Goal: Information Seeking & Learning: Check status

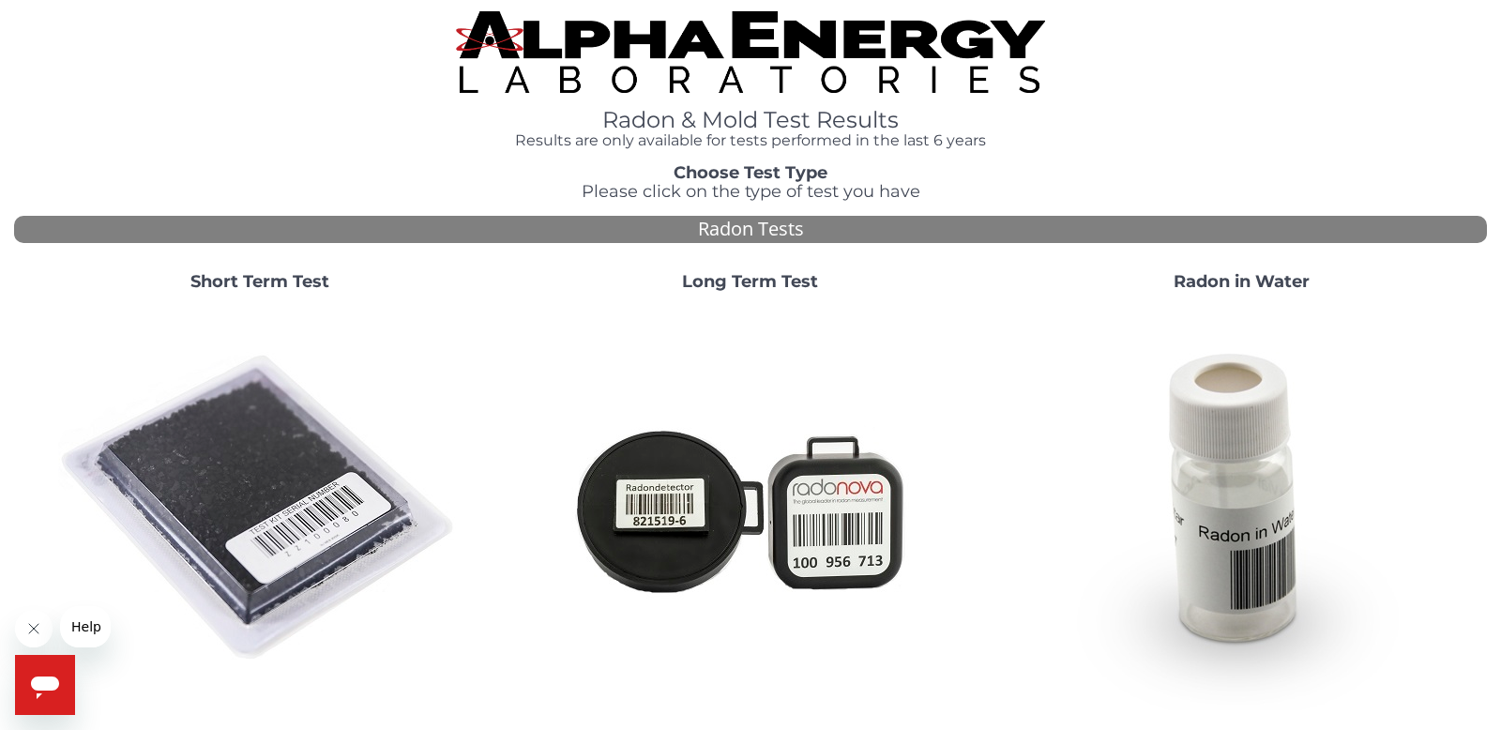
scroll to position [4, 0]
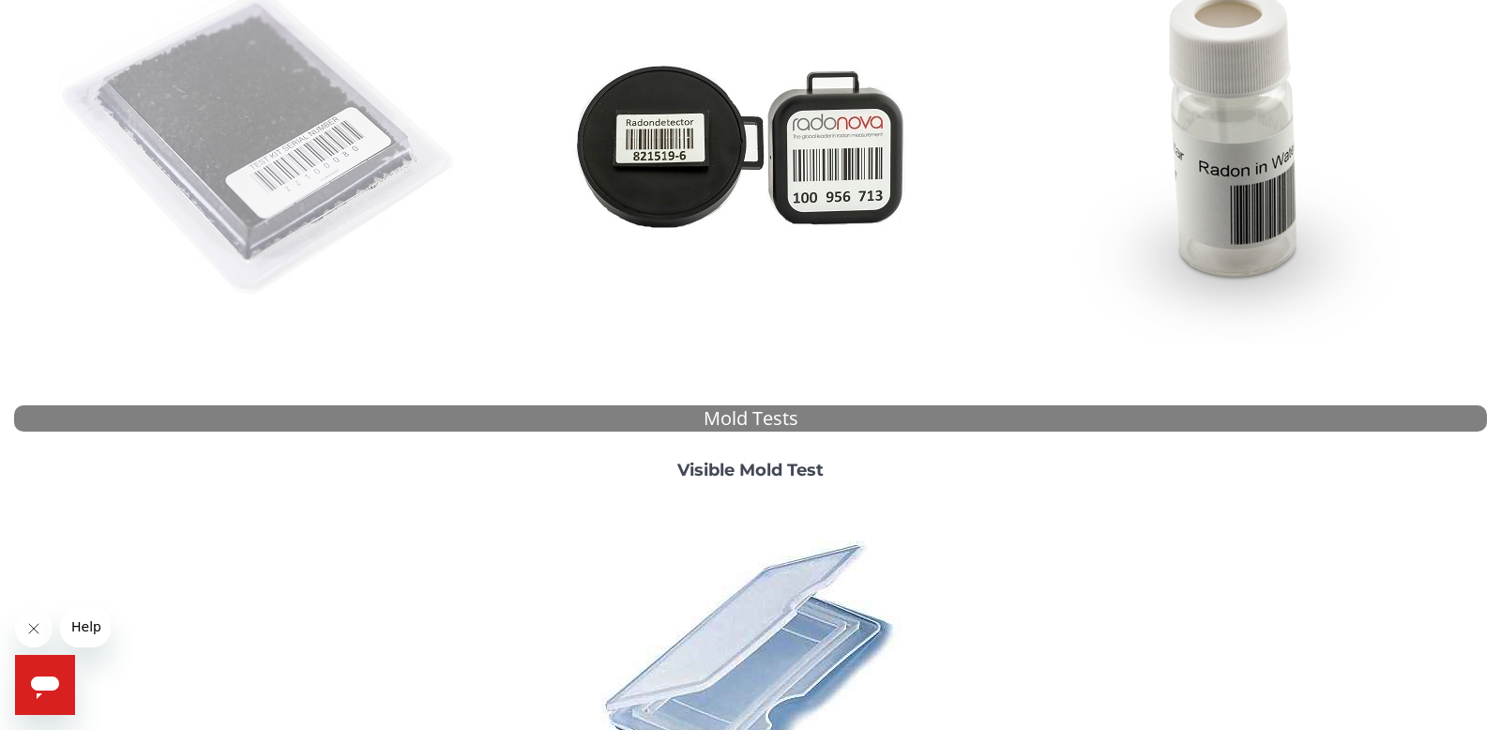
scroll to position [355, 0]
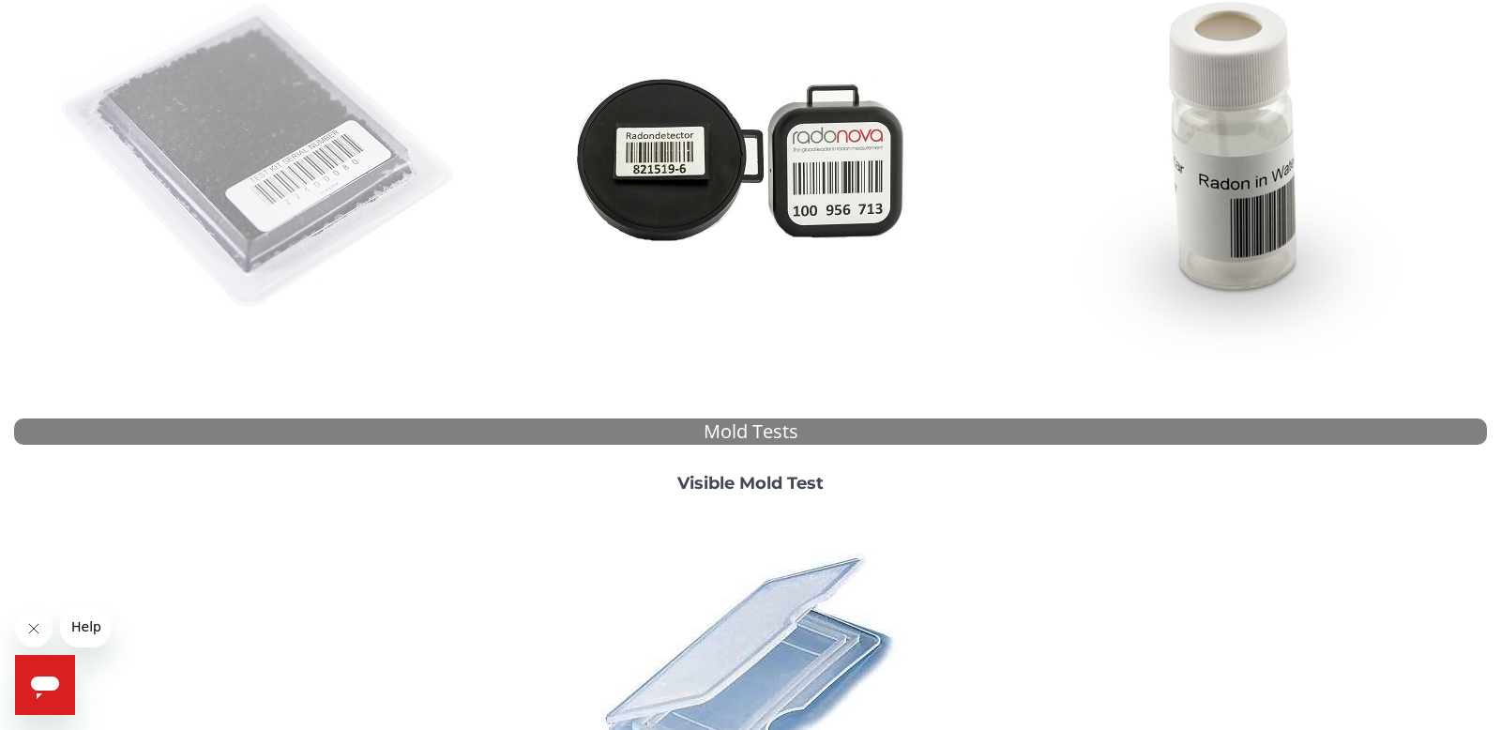
click at [302, 167] on img at bounding box center [259, 156] width 403 height 403
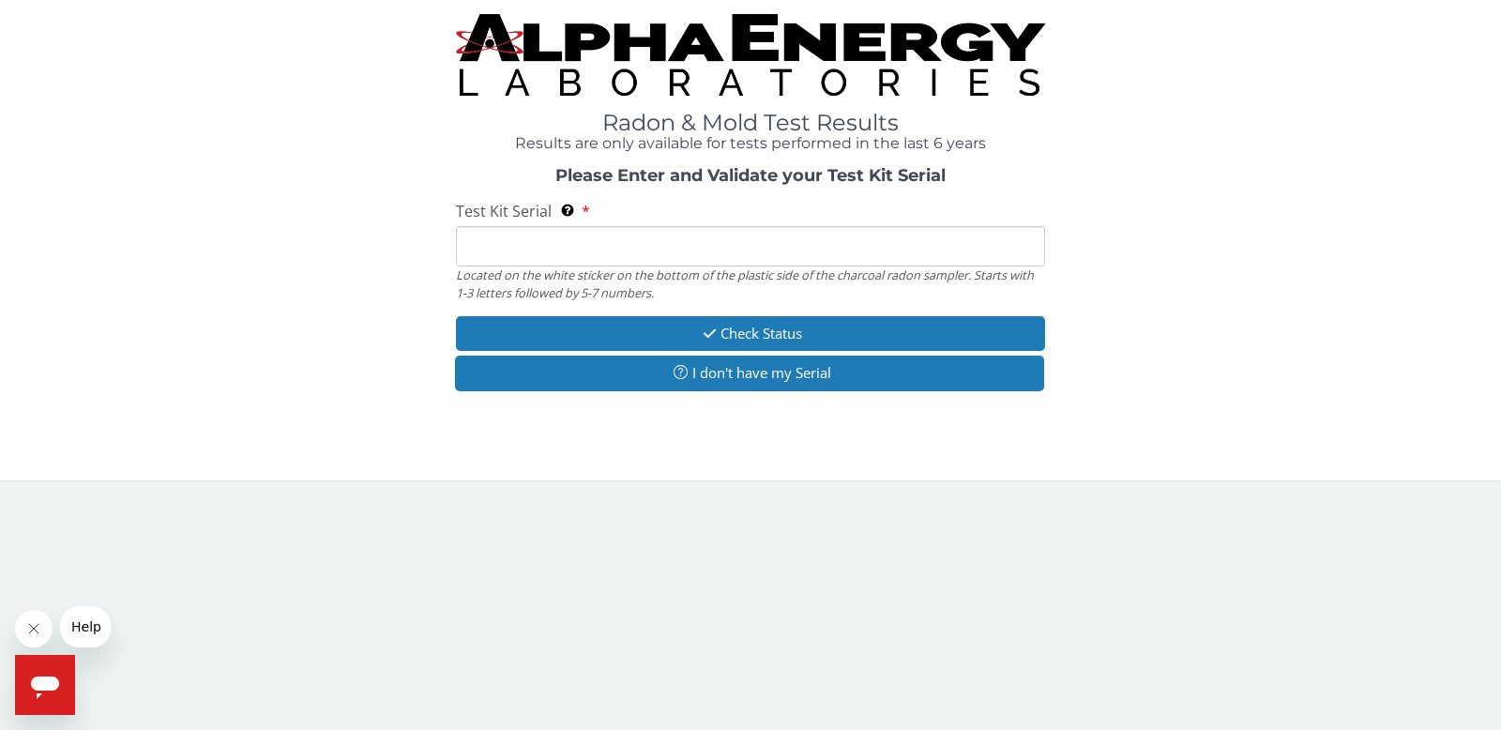
click at [542, 241] on input "Test Kit Serial Located on the white sticker on the bottom of the plastic side …" at bounding box center [750, 246] width 589 height 40
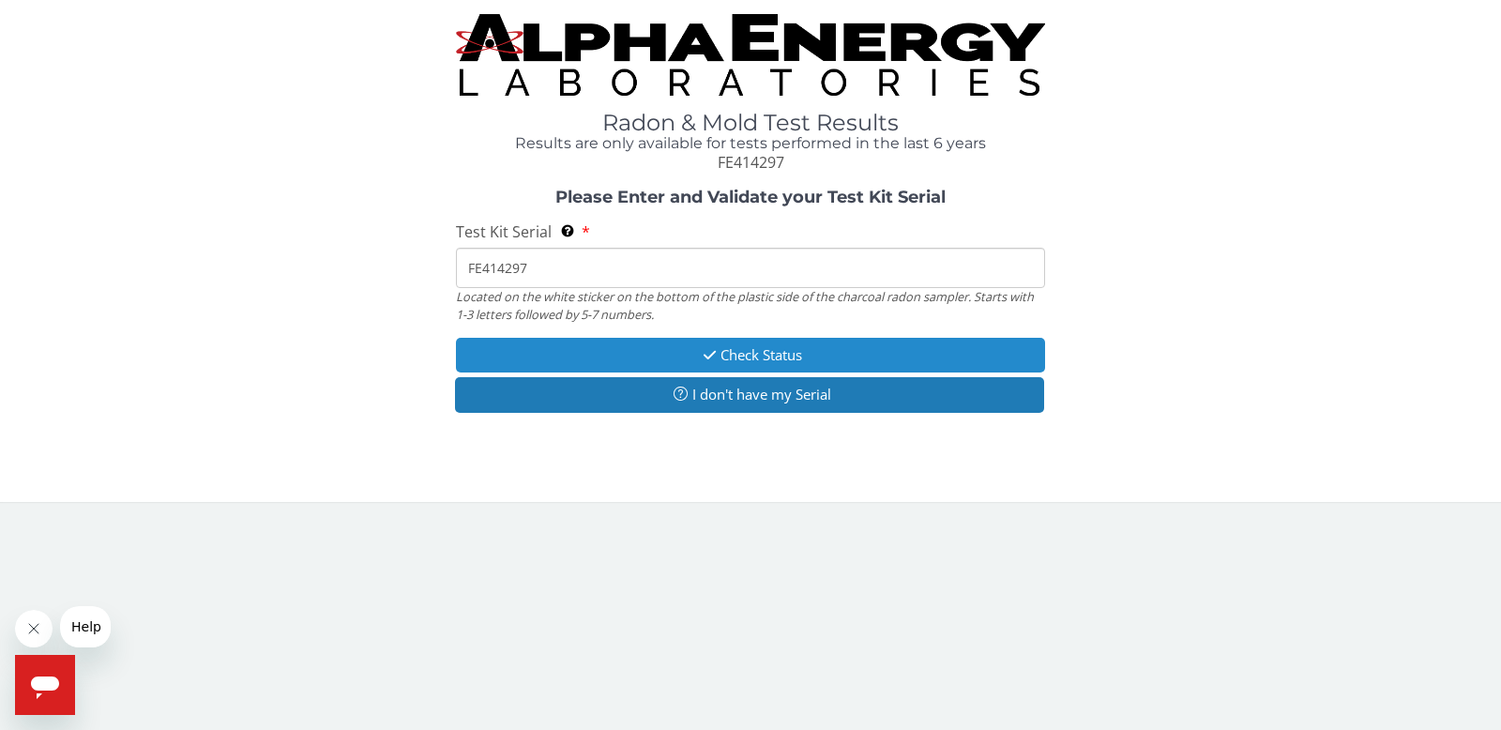
type input "FE414297"
click at [740, 357] on button "Check Status" at bounding box center [750, 355] width 589 height 35
